Goal: Task Accomplishment & Management: Complete application form

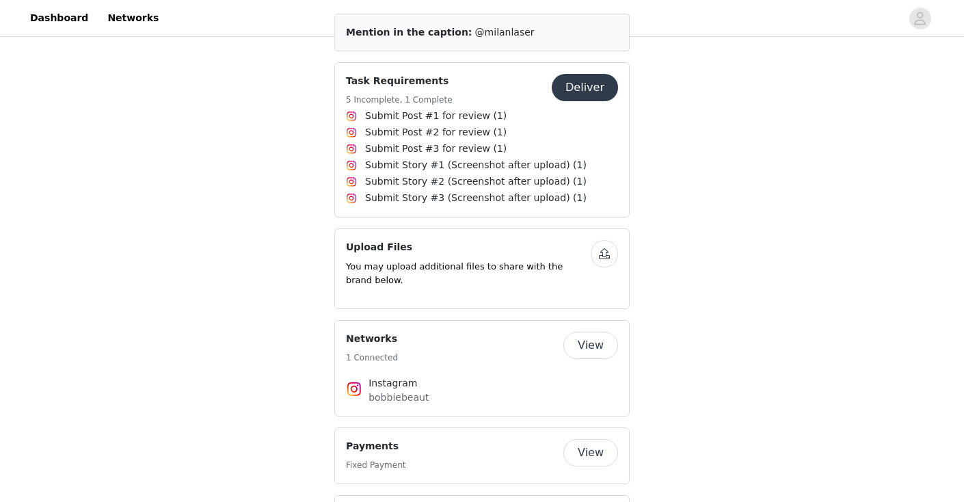
scroll to position [479, 0]
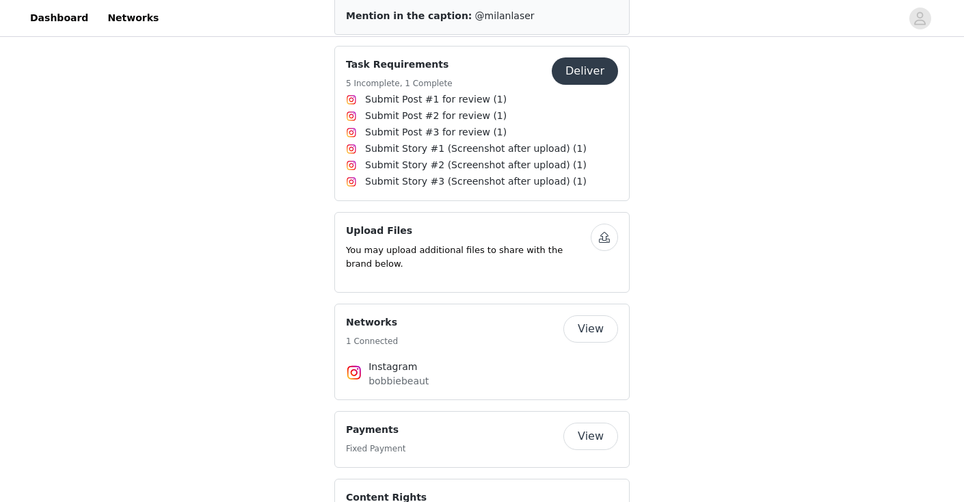
click at [584, 72] on button "Deliver" at bounding box center [585, 70] width 66 height 27
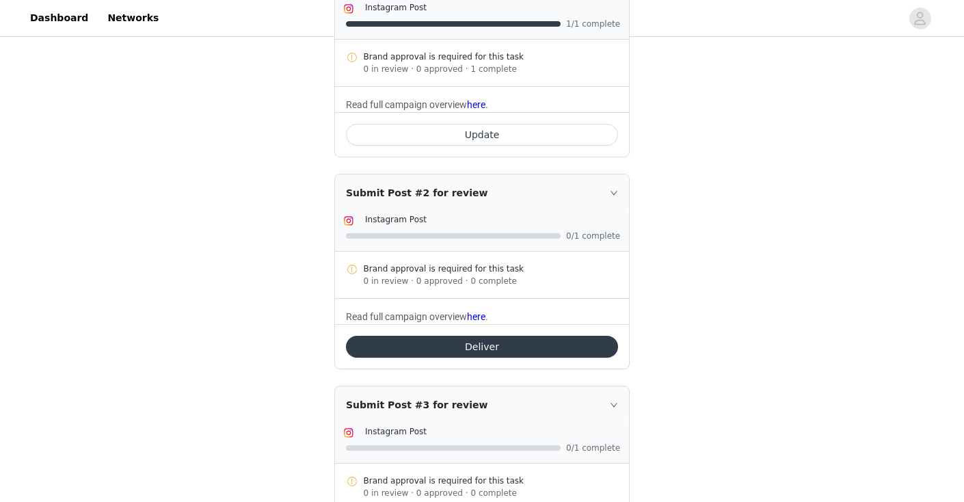
scroll to position [314, 0]
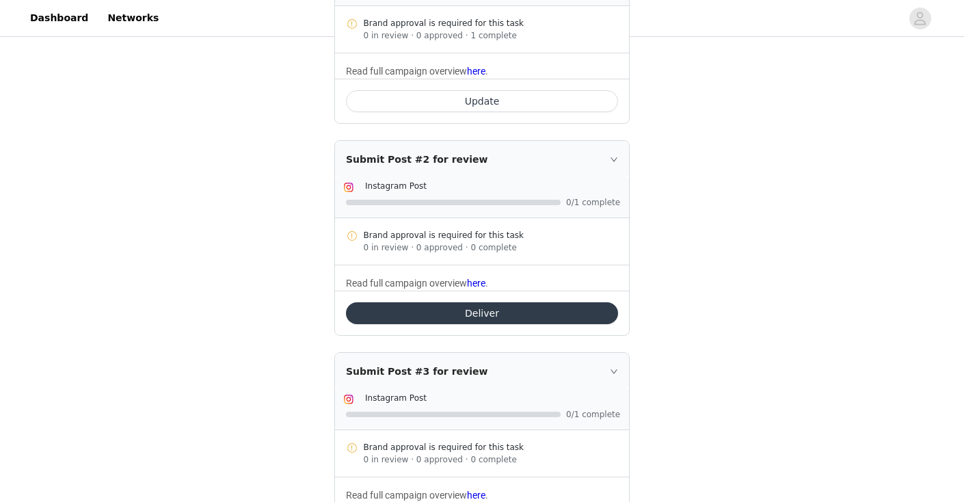
click at [494, 318] on button "Deliver" at bounding box center [482, 313] width 272 height 22
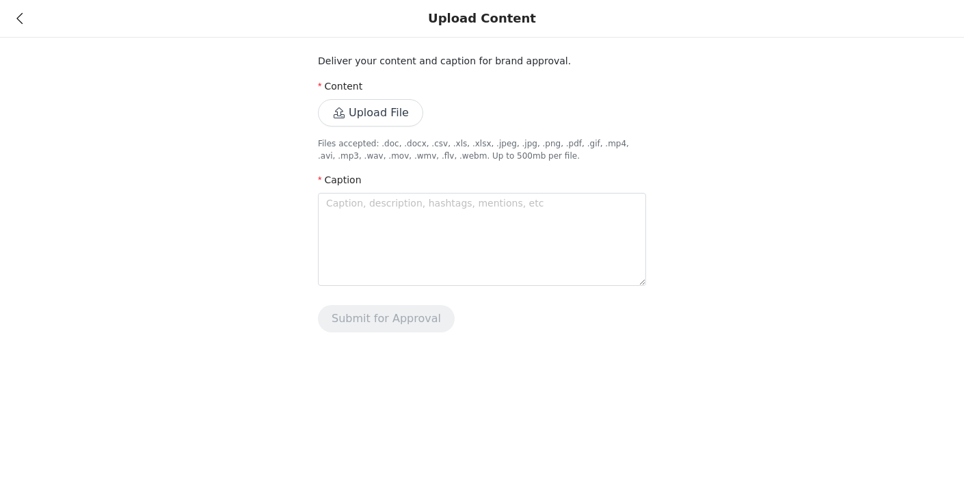
click at [372, 118] on button "Upload File" at bounding box center [370, 112] width 105 height 27
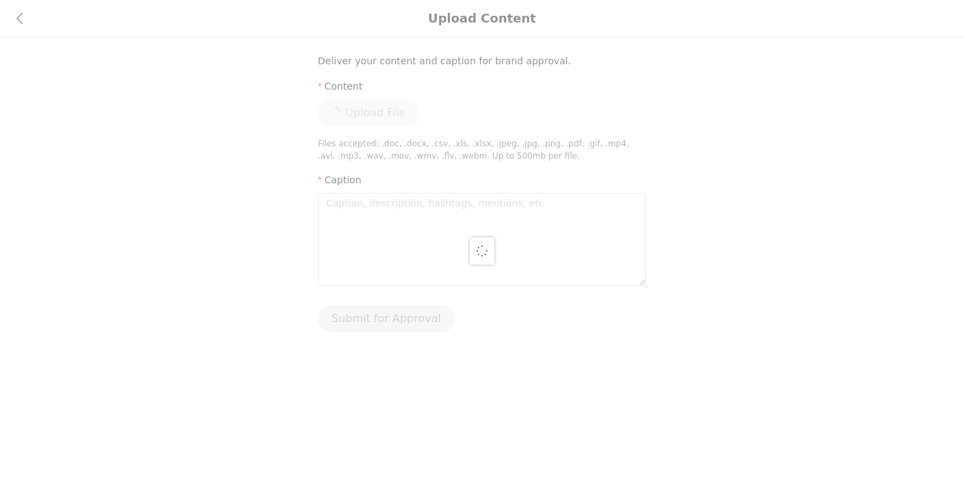
click at [415, 221] on div at bounding box center [482, 251] width 964 height 502
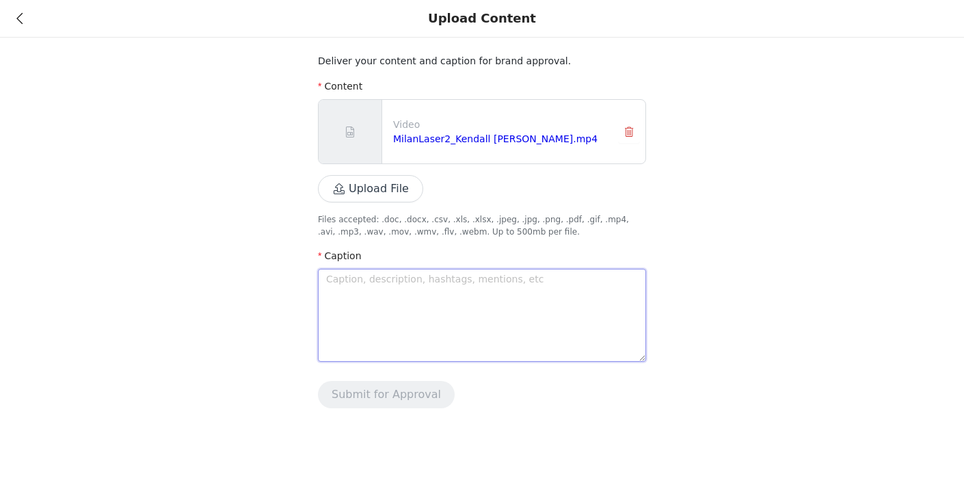
click at [415, 331] on textarea at bounding box center [482, 315] width 328 height 93
paste textarea "[EMAIL_ADDRESS]"
type textarea "[EMAIL_ADDRESS]"
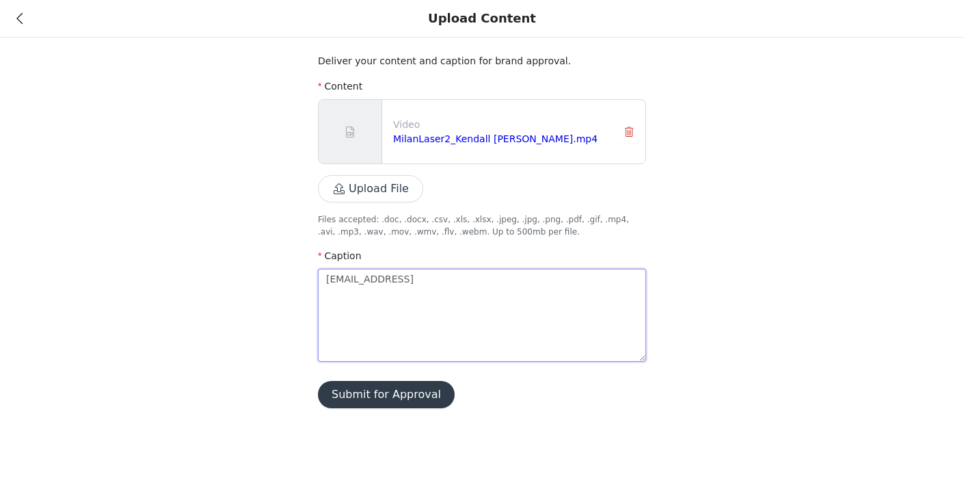
drag, startPoint x: 438, startPoint y: 282, endPoint x: 255, endPoint y: 247, distance: 186.5
click at [255, 247] on div "Deliver your content and caption for brand approval. Content Video MilanLaser2_…" at bounding box center [482, 212] width 964 height 425
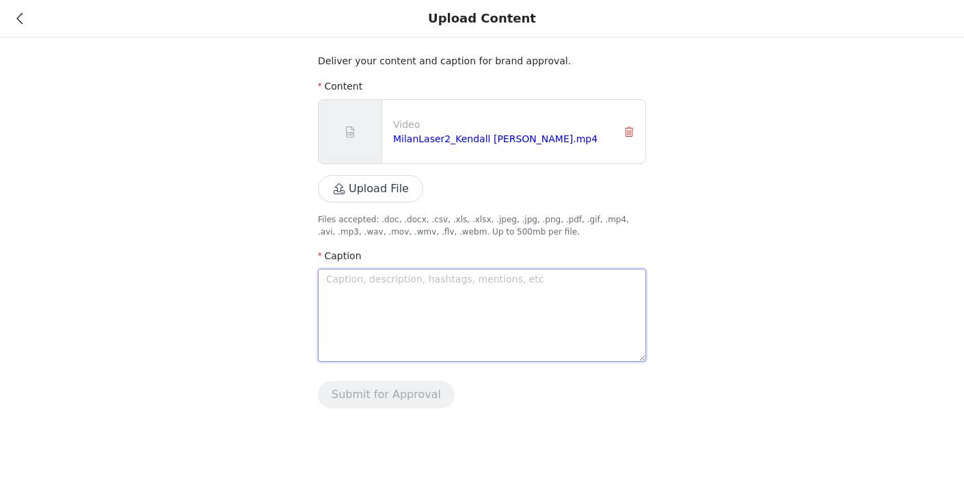
paste textarea "Use my code BOBBIEBEAUT at any [GEOGRAPHIC_DATA] Laser location and get $250 of…"
type textarea "Use my code BOBBIEBEAUT at any [GEOGRAPHIC_DATA] Laser location and get $250 of…"
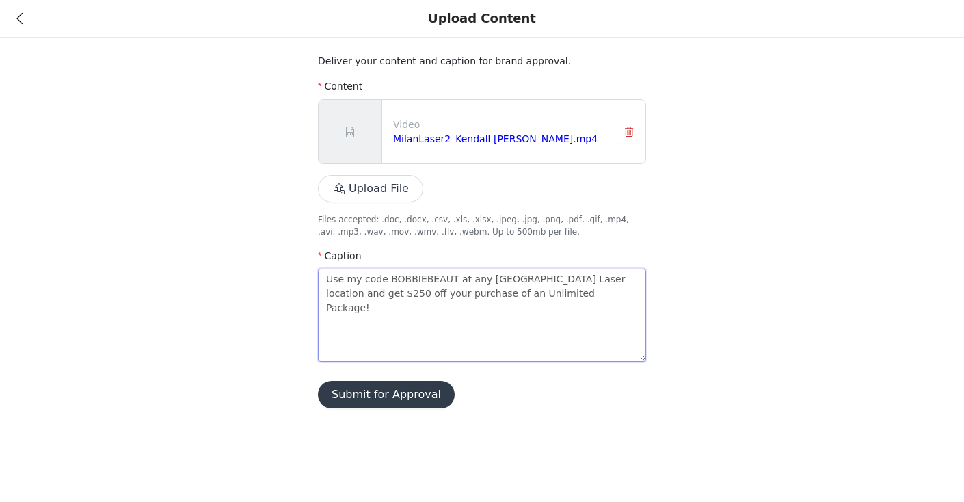
type textarea "Use my code BOBBIEBEAUT at any [GEOGRAPHIC_DATA] Laser location and get $250 of…"
click at [382, 400] on button "Submit for Approval" at bounding box center [386, 394] width 137 height 27
